Goal: Use online tool/utility: Utilize a website feature to perform a specific function

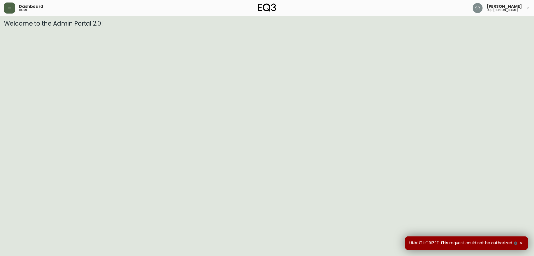
click at [7, 7] on button "button" at bounding box center [9, 8] width 11 height 11
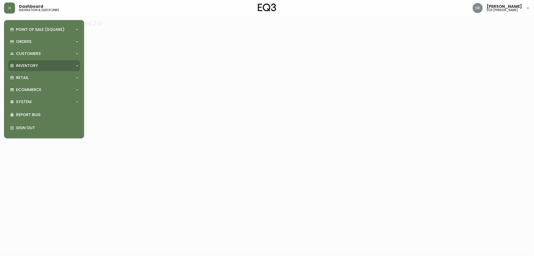
click at [31, 67] on p "Inventory" at bounding box center [27, 66] width 22 height 6
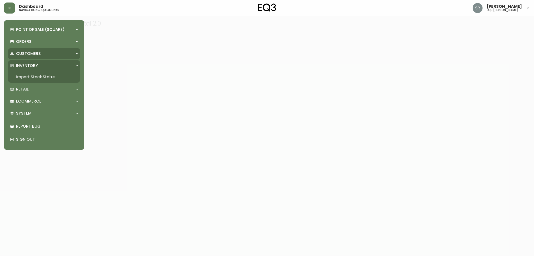
click at [31, 51] on p "Customers" at bounding box center [28, 54] width 25 height 6
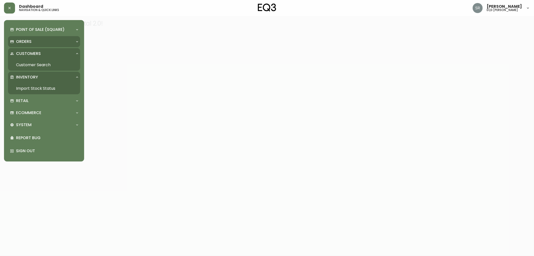
click at [32, 38] on div "Orders" at bounding box center [44, 41] width 72 height 11
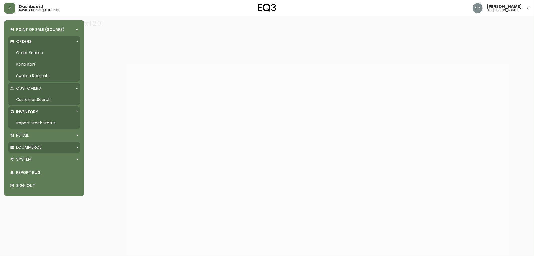
click at [40, 142] on div "Ecommerce" at bounding box center [44, 147] width 72 height 11
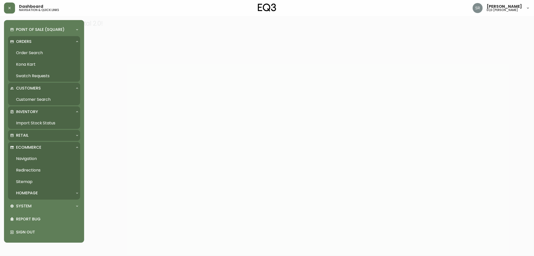
click at [41, 135] on div "Retail" at bounding box center [41, 136] width 63 height 6
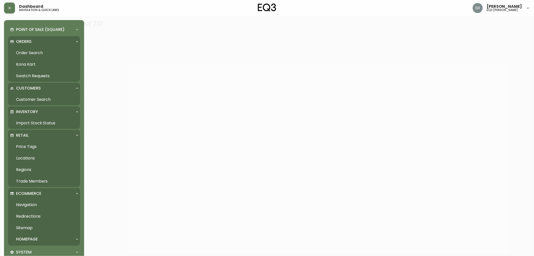
click at [31, 146] on link "Price Tags" at bounding box center [44, 147] width 72 height 12
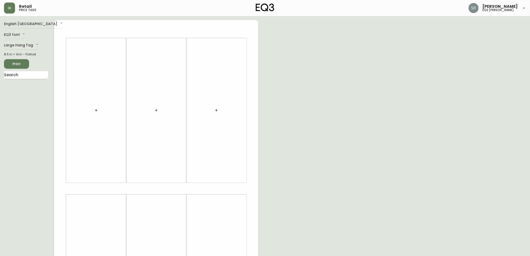
click at [36, 74] on input "text" at bounding box center [26, 75] width 44 height 8
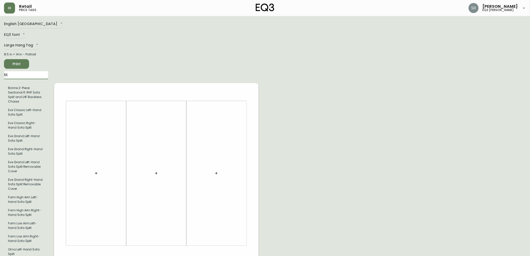
type input "lit"
drag, startPoint x: 13, startPoint y: 76, endPoint x: 0, endPoint y: 70, distance: 14.7
click at [0, 70] on main "English Canada en_CA EQ3 font EQ3 Large Hang Tag large 8.5 in × 14 in – Portrai…" at bounding box center [265, 249] width 530 height 467
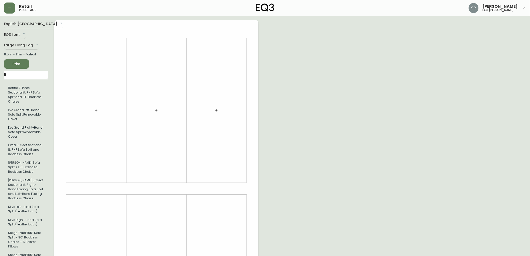
type input "l"
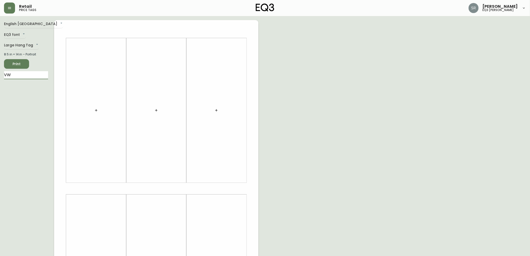
type input "V"
click at [24, 24] on body "Retail price tags Serena Raposo eq3 laval - le corbusier English Canada en_CA E…" at bounding box center [267, 178] width 534 height 357
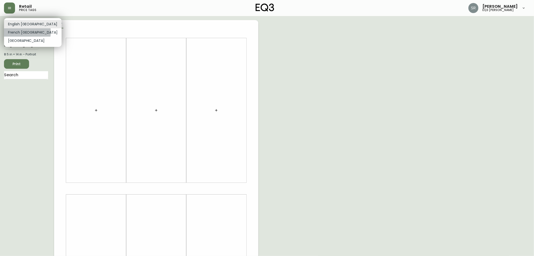
click at [27, 32] on li "French Canada" at bounding box center [33, 32] width 58 height 8
type input "fr_CA"
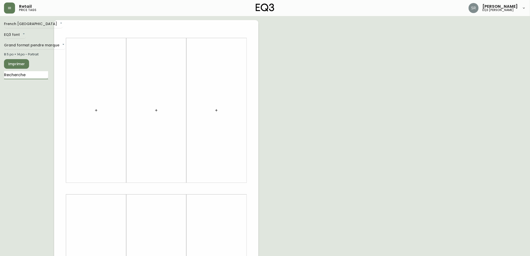
click at [39, 75] on input "text" at bounding box center [26, 75] width 44 height 8
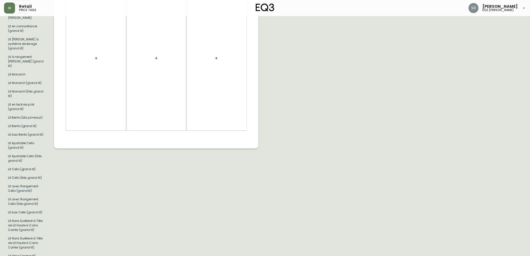
scroll to position [668, 0]
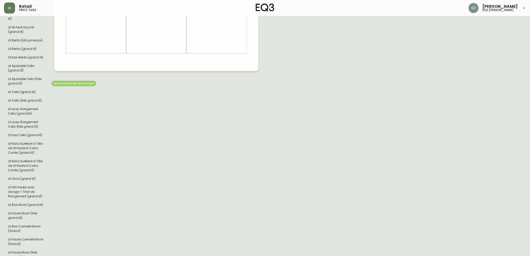
type input "LIT"
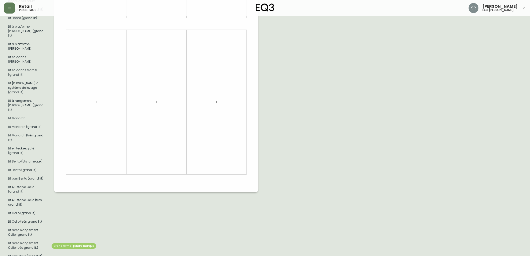
scroll to position [557, 0]
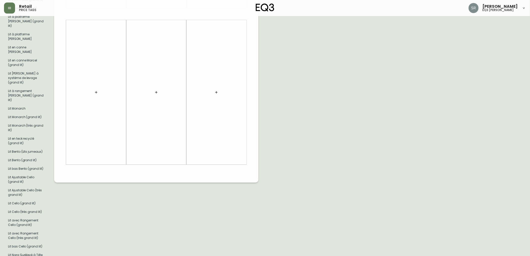
click at [95, 99] on div at bounding box center [96, 92] width 54 height 140
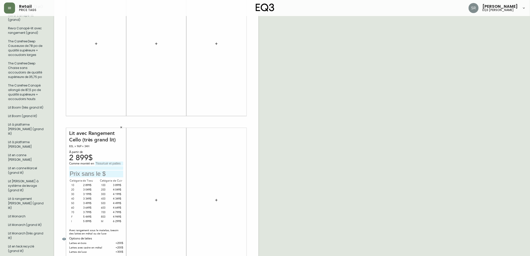
scroll to position [445, 0]
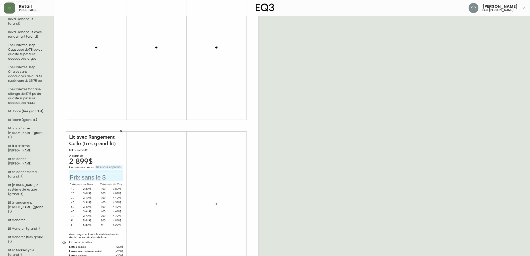
click at [110, 165] on input "text" at bounding box center [109, 167] width 28 height 4
type input "L"
type input "Lana Sand"
click at [90, 174] on input "text" at bounding box center [96, 177] width 54 height 7
type input "3649$"
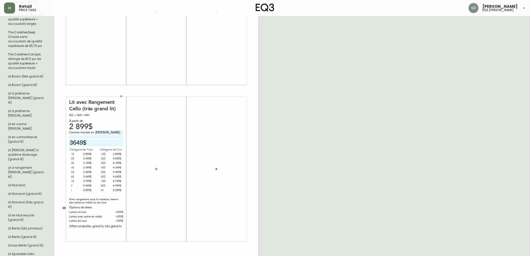
scroll to position [473, 0]
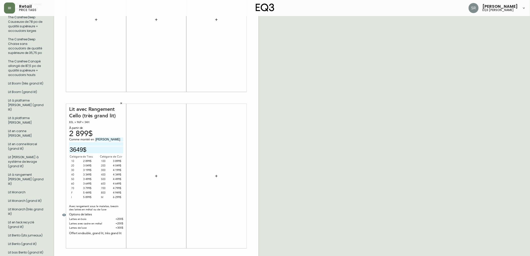
click at [92, 142] on input at bounding box center [96, 143] width 54 height 3
click at [101, 137] on input "Lana Sand" at bounding box center [109, 139] width 28 height 4
drag, startPoint x: 110, startPoint y: 112, endPoint x: 90, endPoint y: 108, distance: 19.7
click at [90, 108] on div "Lit avec Rangement Cello (très grand lit) 83L × 96P × 34H À partir de 2 899$ Co…" at bounding box center [96, 176] width 54 height 140
type input "g"
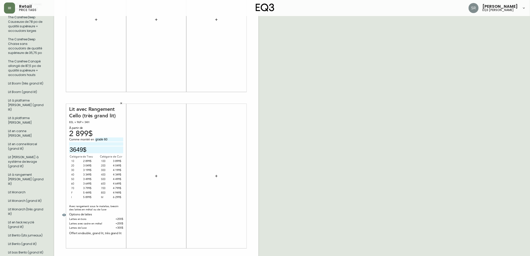
type input "grade 60"
click at [101, 142] on input at bounding box center [96, 143] width 54 height 3
click at [407, 79] on div "French Canada fr_CA EQ3 font EQ3 Grand format pendre marque large 8.5 po × 14 p…" at bounding box center [265, 98] width 522 height 1102
click at [114, 137] on div "Comme montré en grade 60 Lana Sand 3649$" at bounding box center [96, 145] width 54 height 16
click at [108, 142] on input "Lana Sand" at bounding box center [96, 143] width 54 height 3
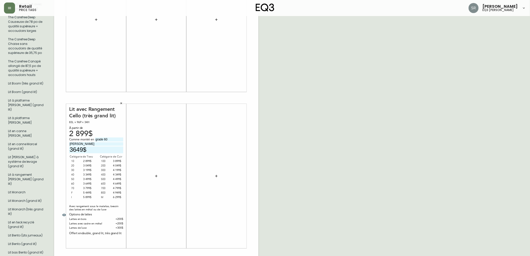
click at [108, 142] on input "Lana Sand" at bounding box center [96, 143] width 54 height 3
type input "L"
drag, startPoint x: 113, startPoint y: 112, endPoint x: 83, endPoint y: 112, distance: 29.8
click at [83, 137] on div "Comme montré en grade 60" at bounding box center [96, 139] width 54 height 5
drag, startPoint x: 119, startPoint y: 110, endPoint x: 111, endPoint y: 109, distance: 7.9
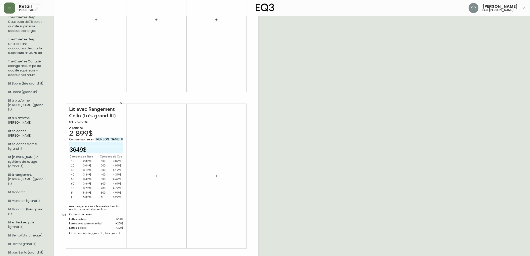
click at [111, 109] on div "Lit avec Rangement Cello (très grand lit) 83L × 96P × 34H À partir de 2 899$ Co…" at bounding box center [96, 176] width 54 height 140
type input "Lana Sand"
click at [89, 142] on input at bounding box center [96, 143] width 54 height 3
click at [83, 181] on div "3 649$" at bounding box center [86, 183] width 10 height 5
click at [87, 181] on div "3 649$" at bounding box center [86, 183] width 10 height 5
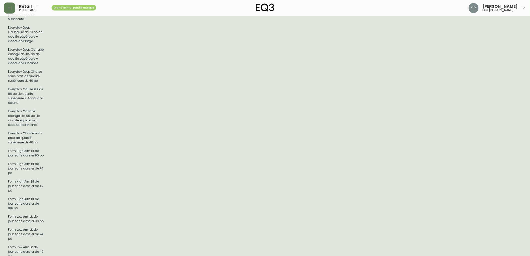
scroll to position [0, 0]
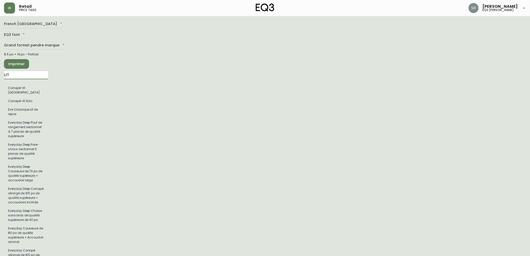
drag, startPoint x: 20, startPoint y: 74, endPoint x: 0, endPoint y: 66, distance: 21.7
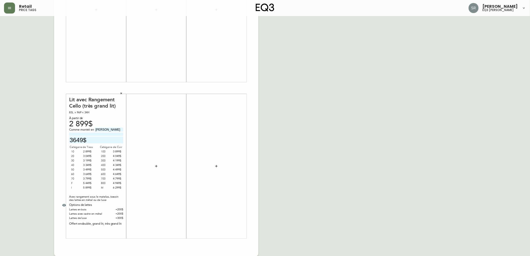
scroll to position [101, 0]
click at [299, 190] on div "French Canada fr_CA EQ3 font EQ3 Grand format pendre marque large 8.5 po × 14 p…" at bounding box center [265, 87] width 522 height 337
click at [12, 11] on button "button" at bounding box center [9, 8] width 11 height 11
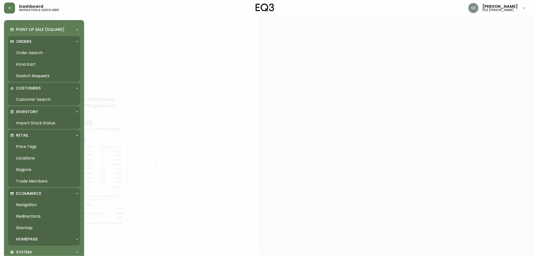
click at [161, 25] on div at bounding box center [267, 128] width 534 height 256
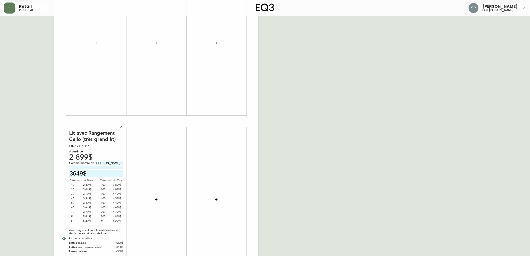
scroll to position [0, 0]
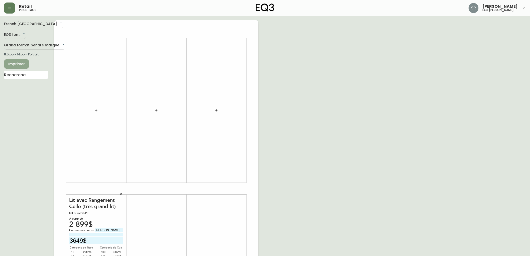
click at [27, 63] on button "Imprimer" at bounding box center [16, 64] width 25 height 10
click at [124, 193] on button "button" at bounding box center [122, 194] width 8 height 8
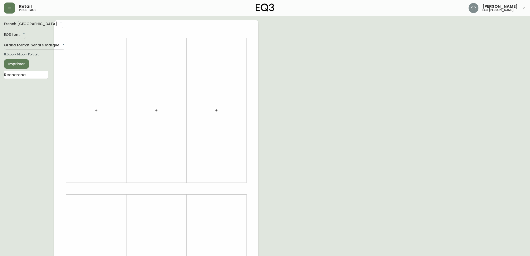
click at [32, 77] on input "text" at bounding box center [26, 75] width 44 height 8
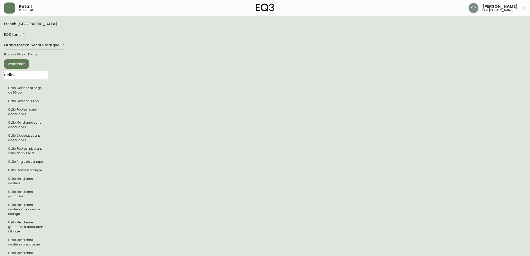
click at [5, 78] on input "cello" at bounding box center [26, 75] width 44 height 8
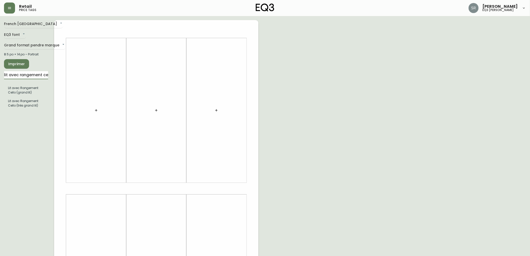
type input "lit avec rangement cello"
click at [22, 112] on div "French Canada fr_CA EQ3 font EQ3 Grand format pendre marque large 8.5 po × 14 p…" at bounding box center [29, 188] width 50 height 337
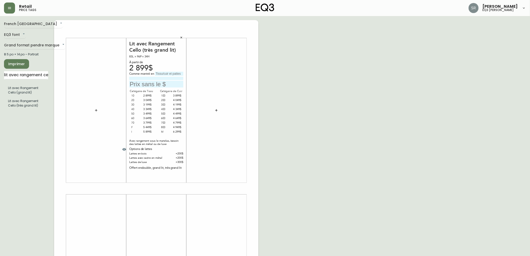
click at [168, 75] on input "text" at bounding box center [169, 74] width 28 height 4
type input "Lana Sand"
click at [150, 86] on input "text" at bounding box center [156, 84] width 54 height 7
type input "3649$"
click at [309, 121] on div "French Canada fr_CA EQ3 font EQ3 Grand format pendre marque large 8.5 po × 14 p…" at bounding box center [265, 188] width 522 height 337
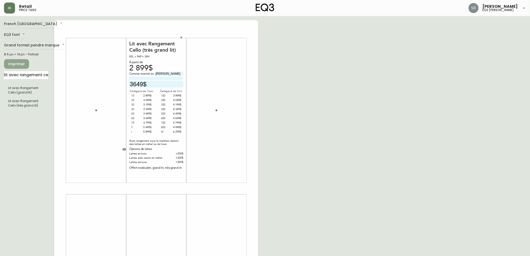
click at [21, 63] on span "Imprimer" at bounding box center [16, 64] width 17 height 6
click at [181, 37] on icon "button" at bounding box center [181, 37] width 3 height 3
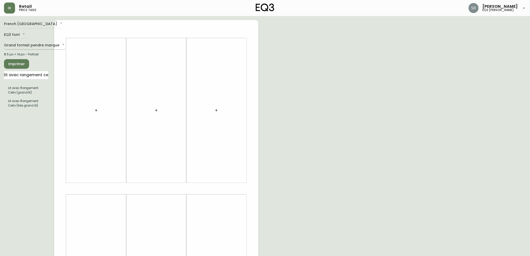
click at [29, 46] on body "Retail price tags Serena Raposo eq3 laval - le corbusier French Canada fr_CA EQ…" at bounding box center [265, 178] width 530 height 357
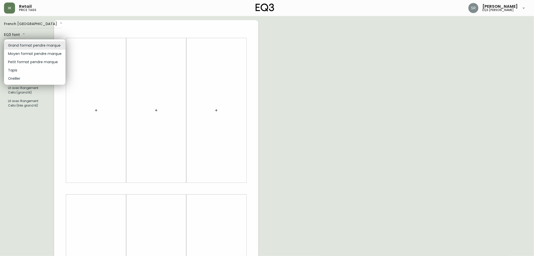
click at [29, 56] on li "Moyen format pendre marque" at bounding box center [35, 54] width 62 height 8
type input "medium"
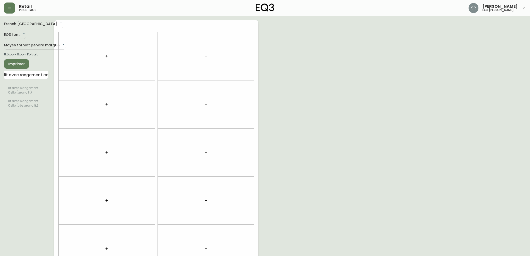
drag, startPoint x: 29, startPoint y: 70, endPoint x: 40, endPoint y: 75, distance: 11.8
click at [29, 74] on div "French Canada fr_CA EQ3 font EQ3 Moyen format pendre marque medium 8.5 po × 11 …" at bounding box center [29, 152] width 50 height 265
drag, startPoint x: 4, startPoint y: 75, endPoint x: 83, endPoint y: 75, distance: 78.4
click at [83, 75] on div "French Canada fr_CA EQ3 font EQ3 Moyen format pendre marque medium 8.5 po × 11 …" at bounding box center [265, 152] width 522 height 265
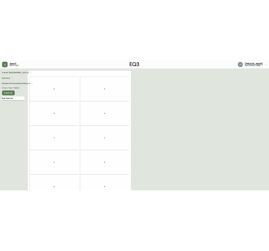
scroll to position [0, 0]
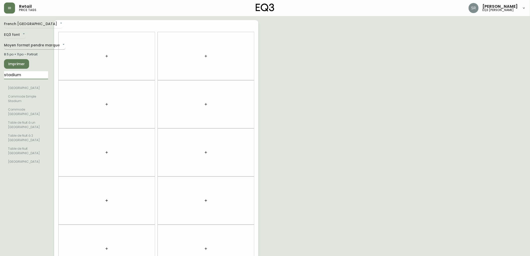
type input "stadium"
click at [22, 44] on body "Retail price tags Serena Raposo eq3 laval - le corbusier French Canada fr_CA EQ…" at bounding box center [267, 142] width 534 height 285
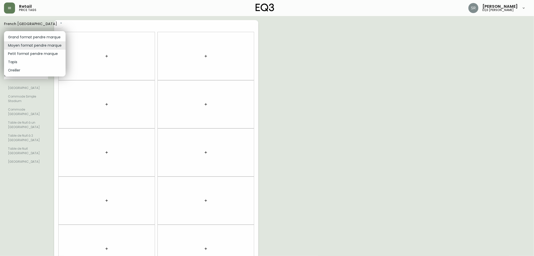
click at [24, 52] on li "Petit format pendre marque" at bounding box center [35, 54] width 62 height 8
type input "small"
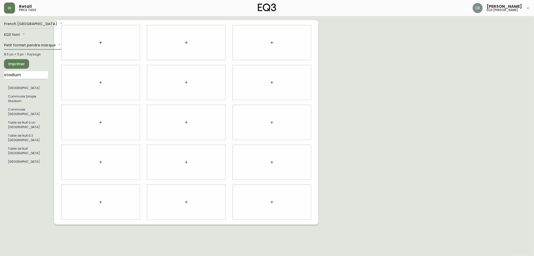
click at [26, 76] on input "stadium" at bounding box center [26, 75] width 44 height 8
